Goal: Navigation & Orientation: Find specific page/section

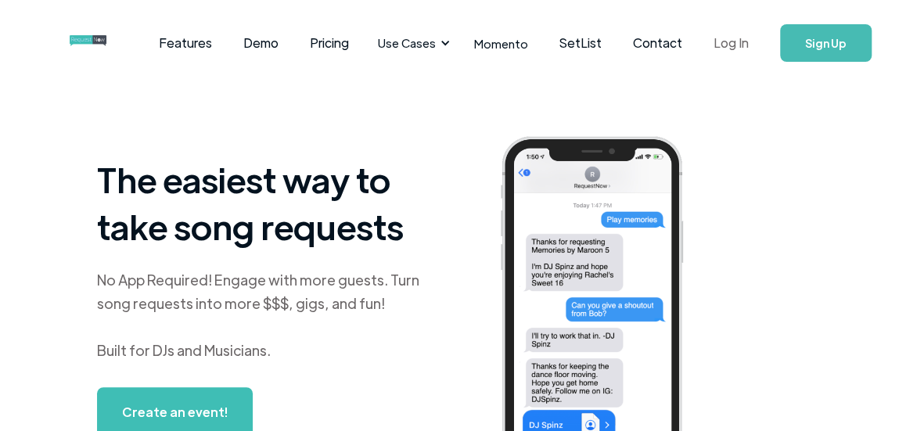
click at [724, 49] on link "Log In" at bounding box center [731, 43] width 67 height 55
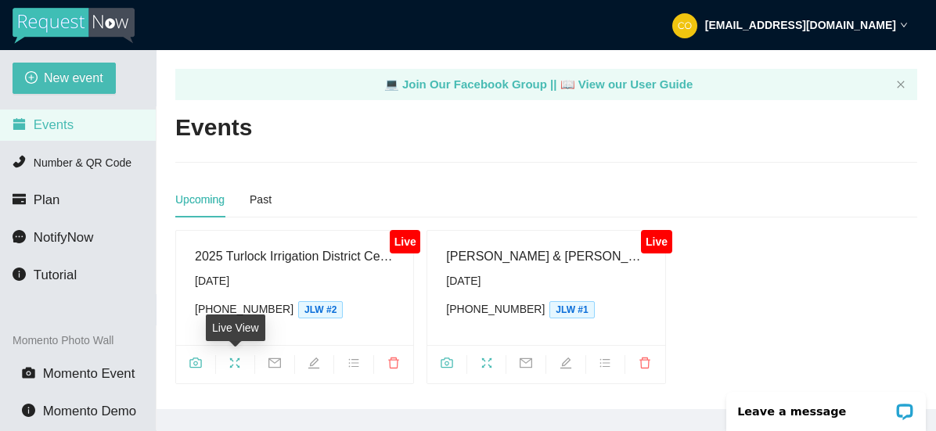
click at [233, 358] on icon "fullscreen" at bounding box center [235, 363] width 13 height 13
click at [199, 358] on icon "camera" at bounding box center [195, 363] width 13 height 13
